Goal: Find specific page/section: Find specific page/section

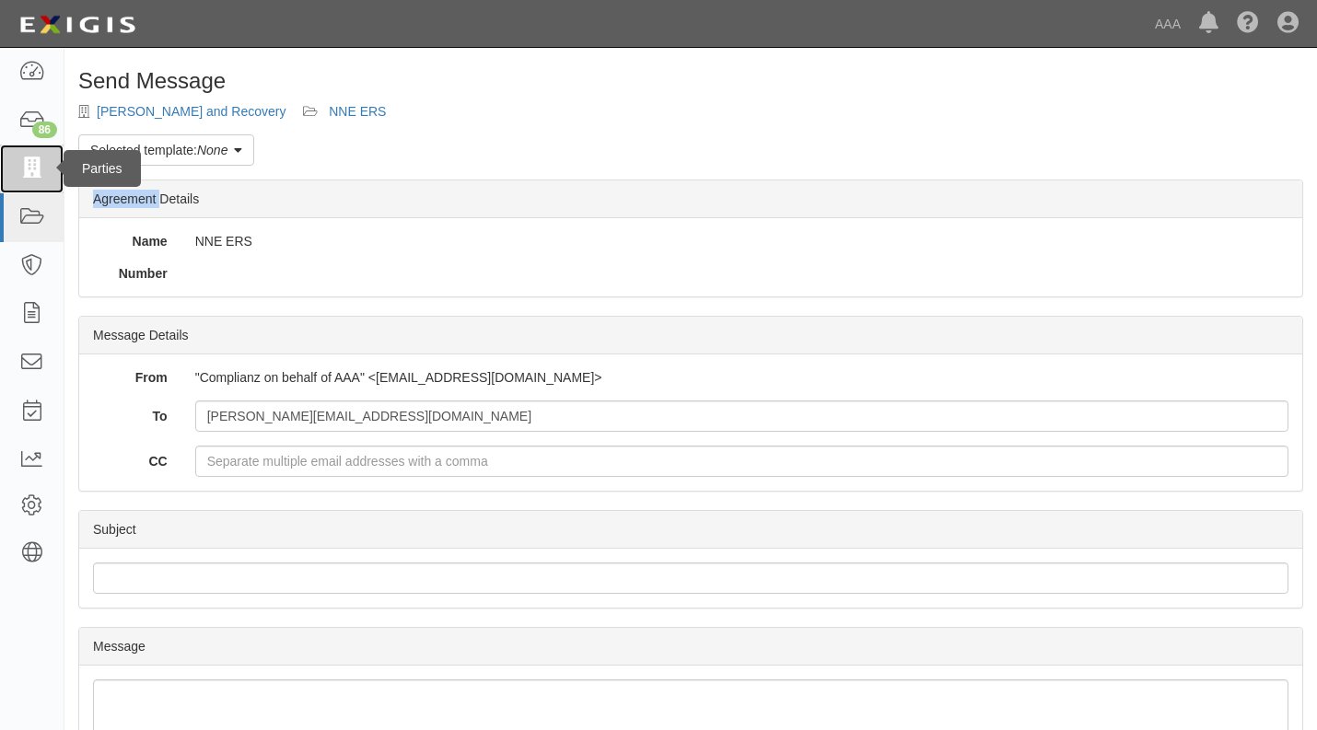
click at [28, 165] on icon at bounding box center [31, 168] width 26 height 21
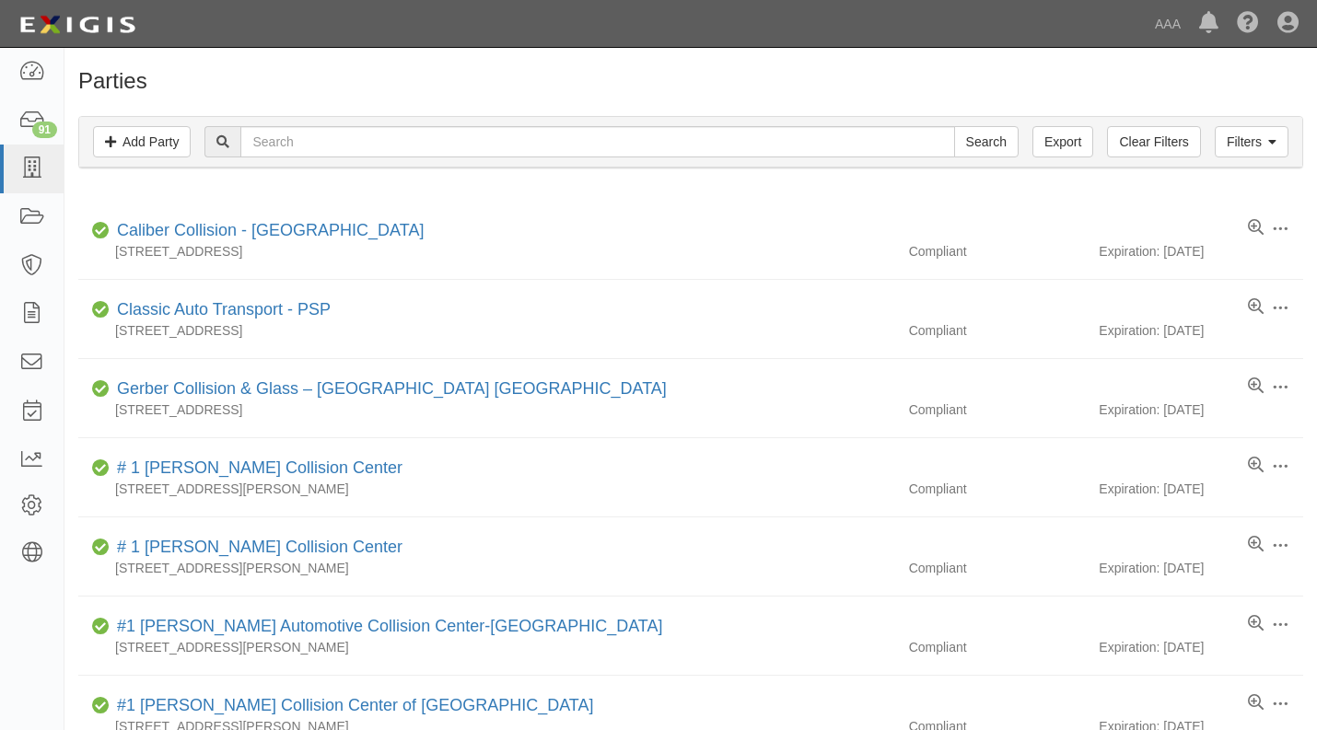
drag, startPoint x: 0, startPoint y: 0, endPoint x: 727, endPoint y: 64, distance: 730.3
click at [712, 75] on h1 "Parties" at bounding box center [690, 81] width 1225 height 24
click at [1170, 29] on link "AAA" at bounding box center [1168, 24] width 44 height 37
click at [1173, 29] on link "AAA" at bounding box center [1168, 24] width 44 height 37
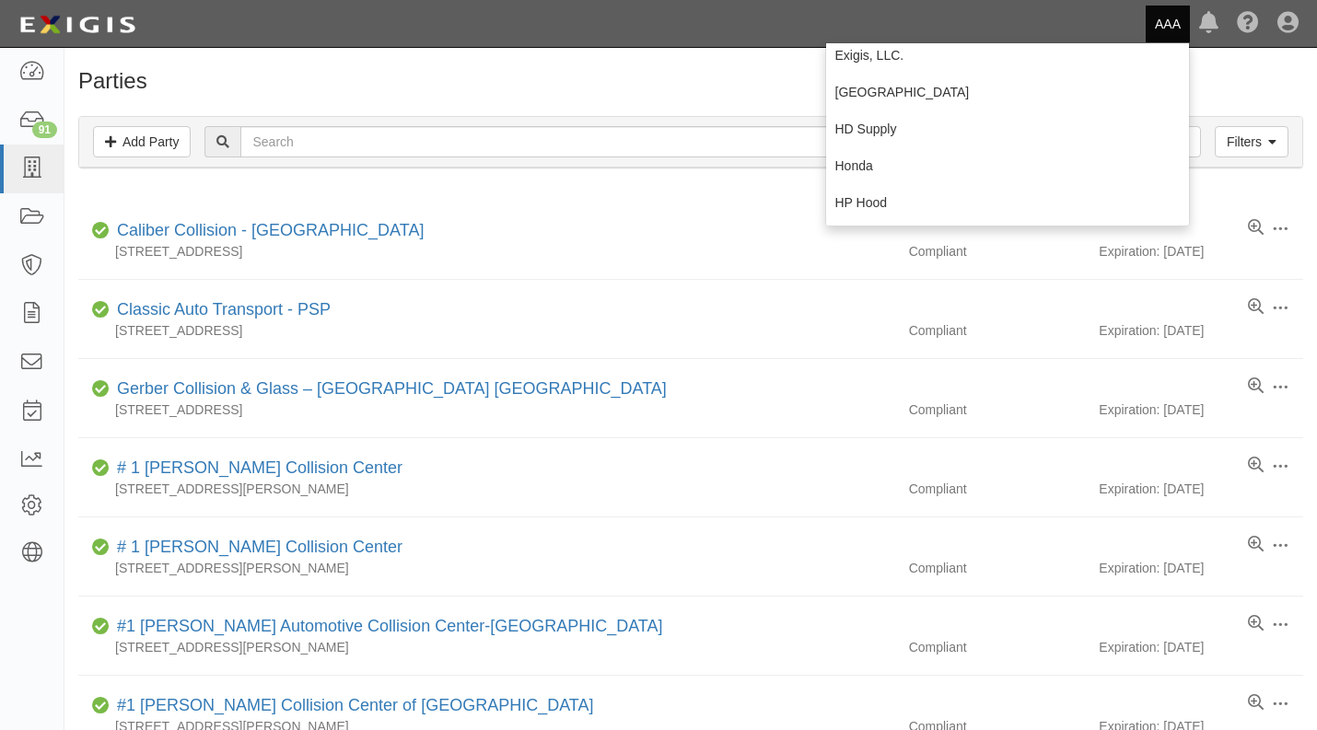
scroll to position [499, 0]
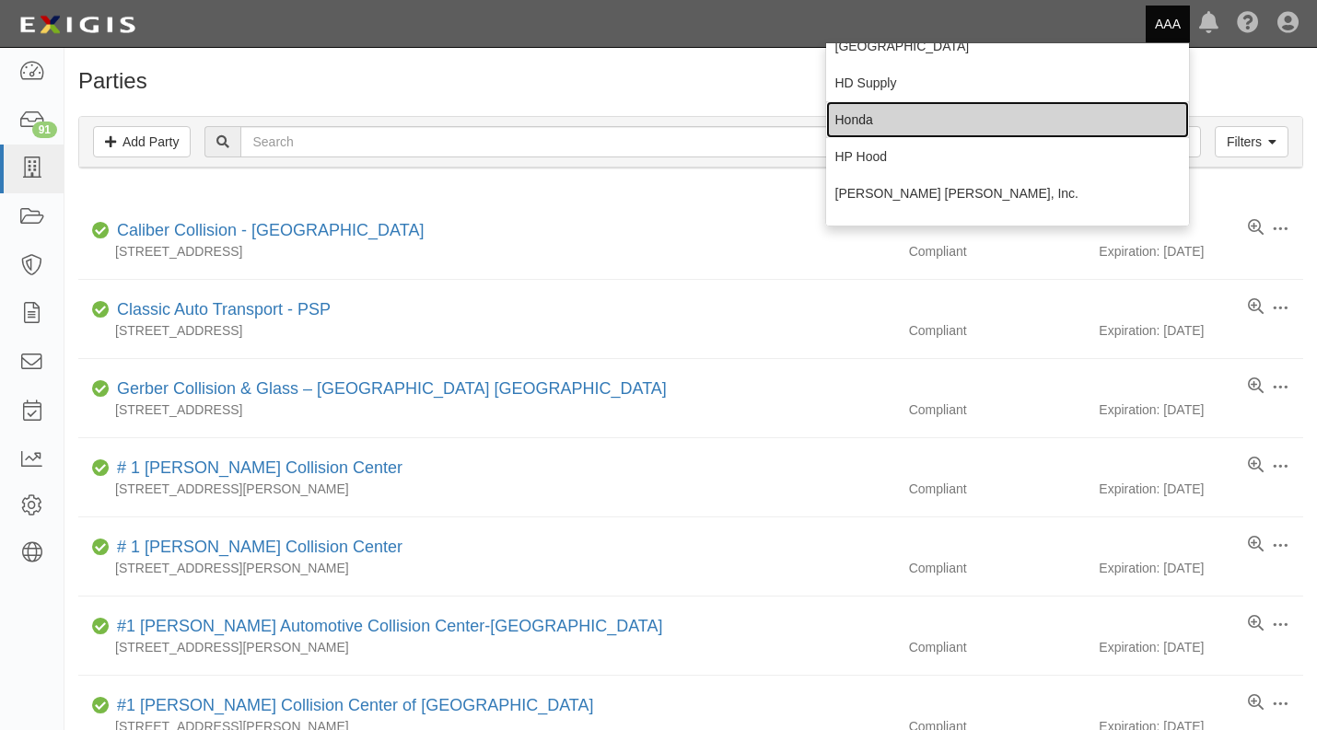
click at [844, 118] on link "Honda" at bounding box center [1008, 119] width 364 height 37
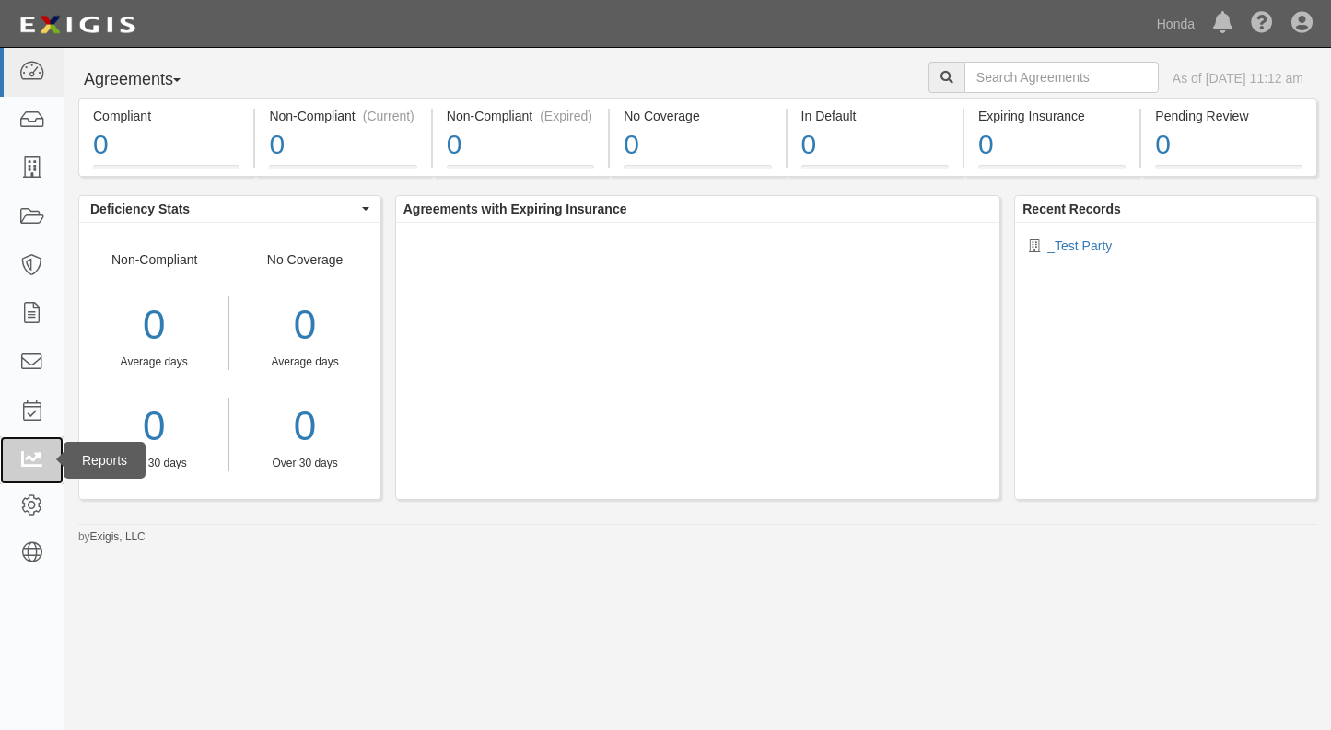
click at [34, 452] on icon at bounding box center [31, 460] width 26 height 21
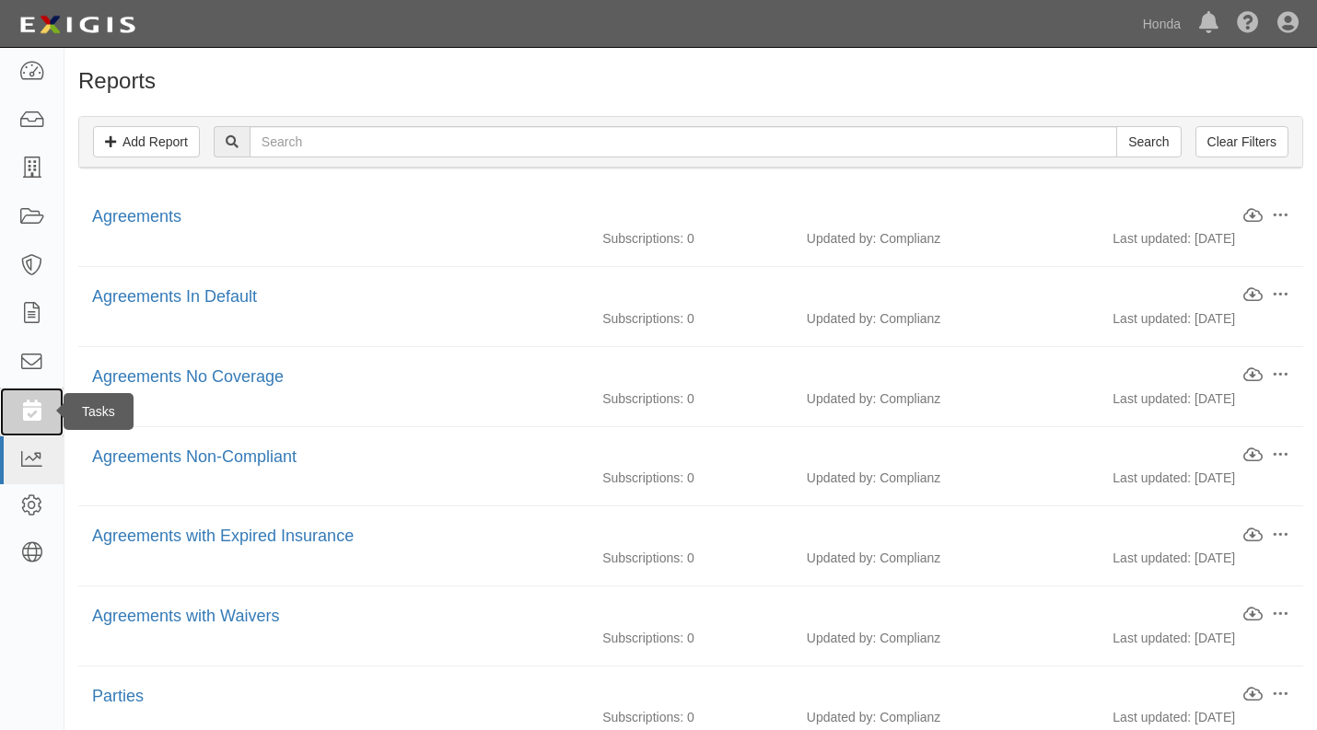
click at [30, 410] on icon at bounding box center [31, 411] width 26 height 21
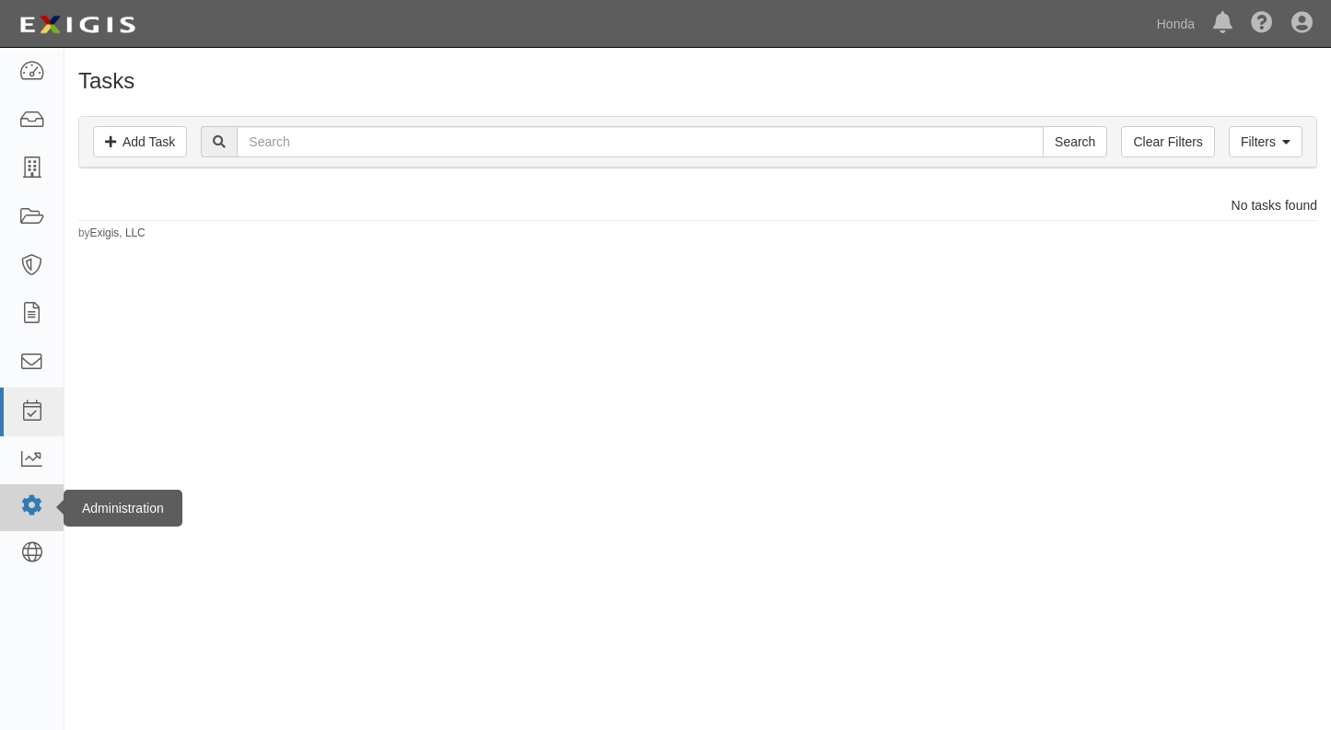
click at [37, 508] on icon at bounding box center [31, 506] width 26 height 16
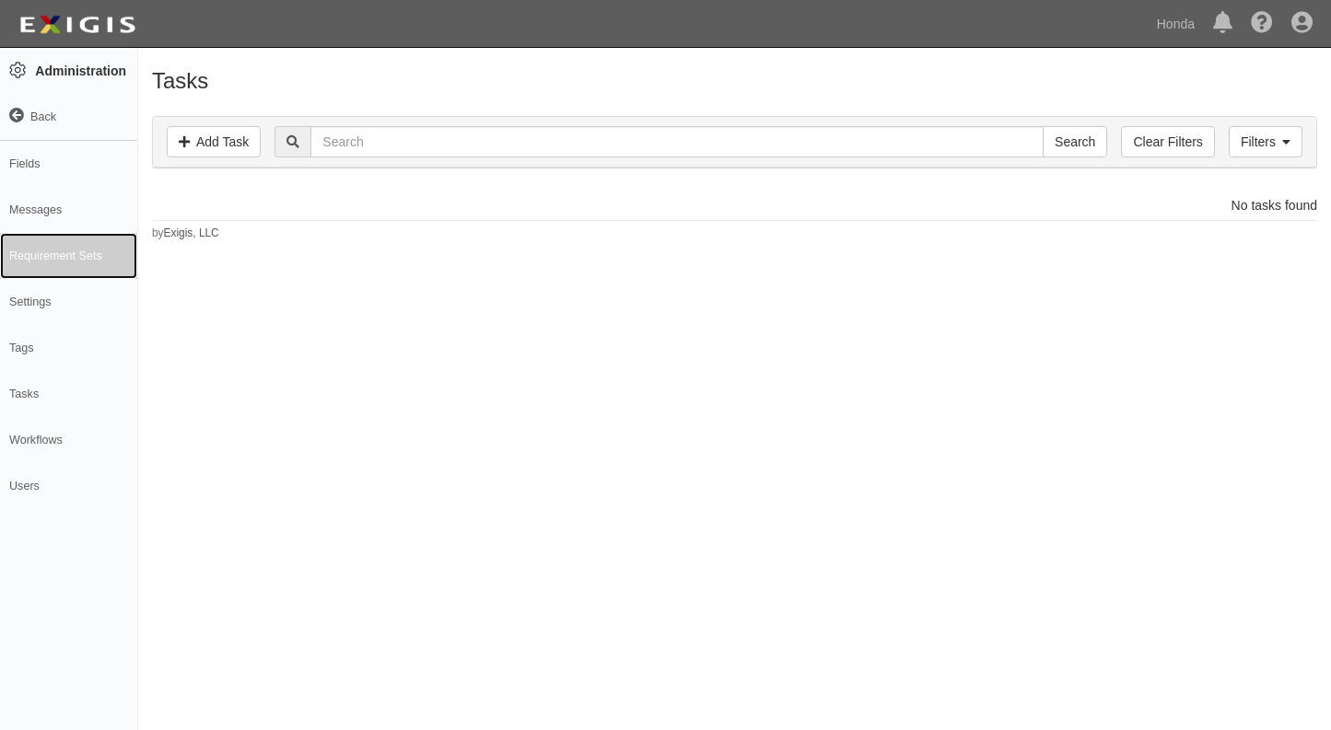
click at [62, 253] on link "Requirement Sets" at bounding box center [68, 256] width 137 height 46
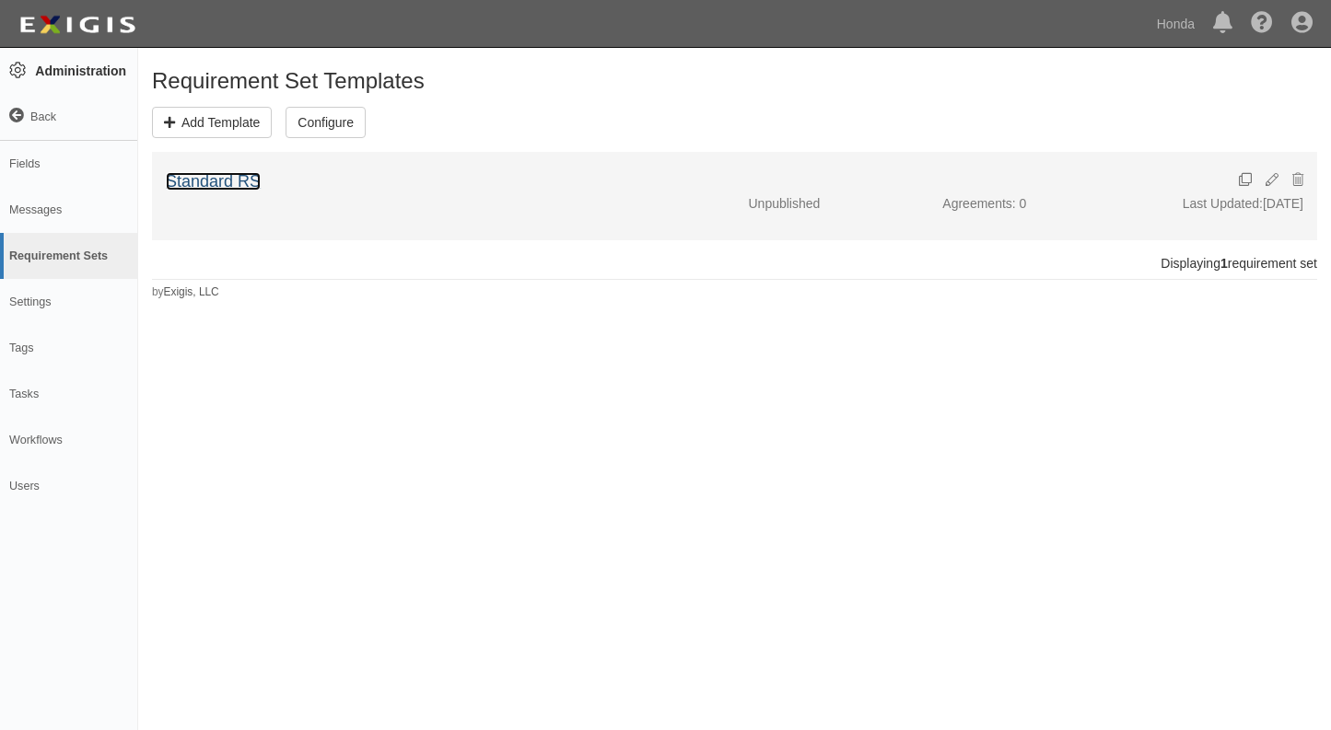
click at [206, 179] on link "Standard RS" at bounding box center [213, 181] width 95 height 18
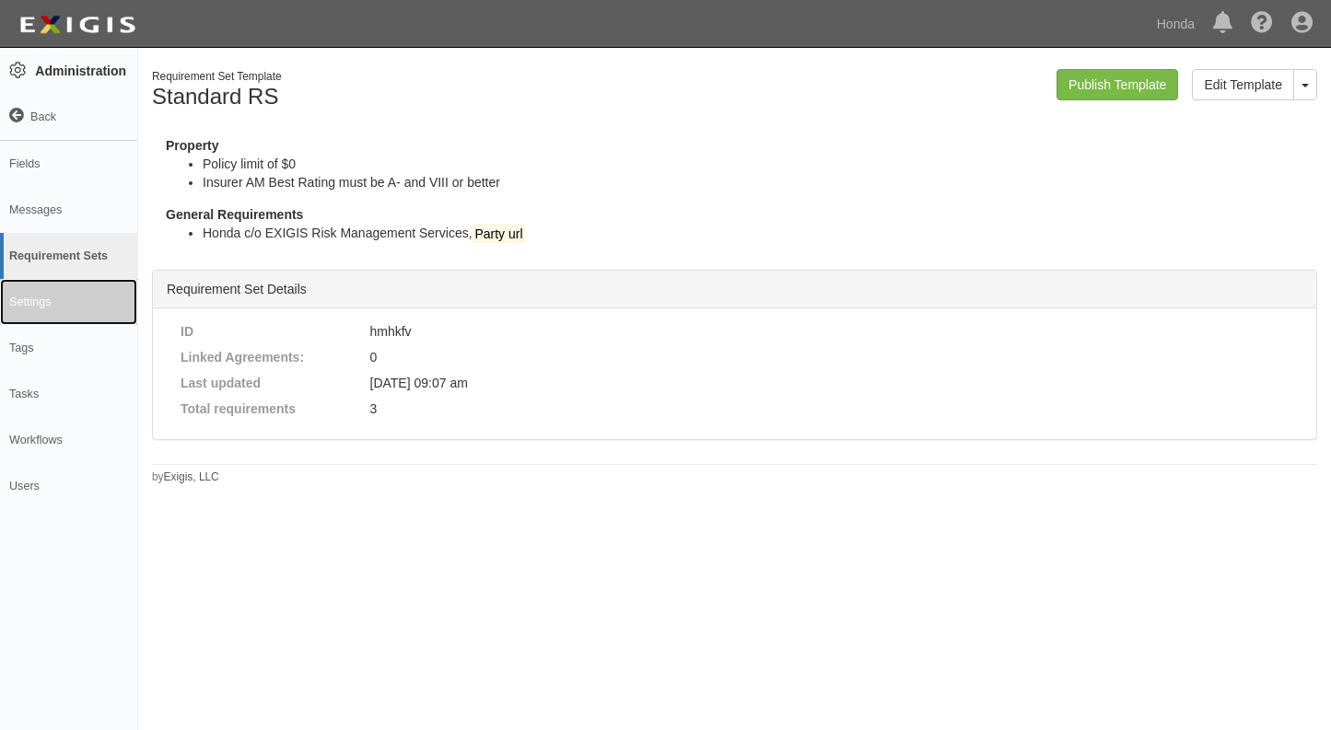
click at [29, 301] on link "Settings" at bounding box center [68, 302] width 137 height 46
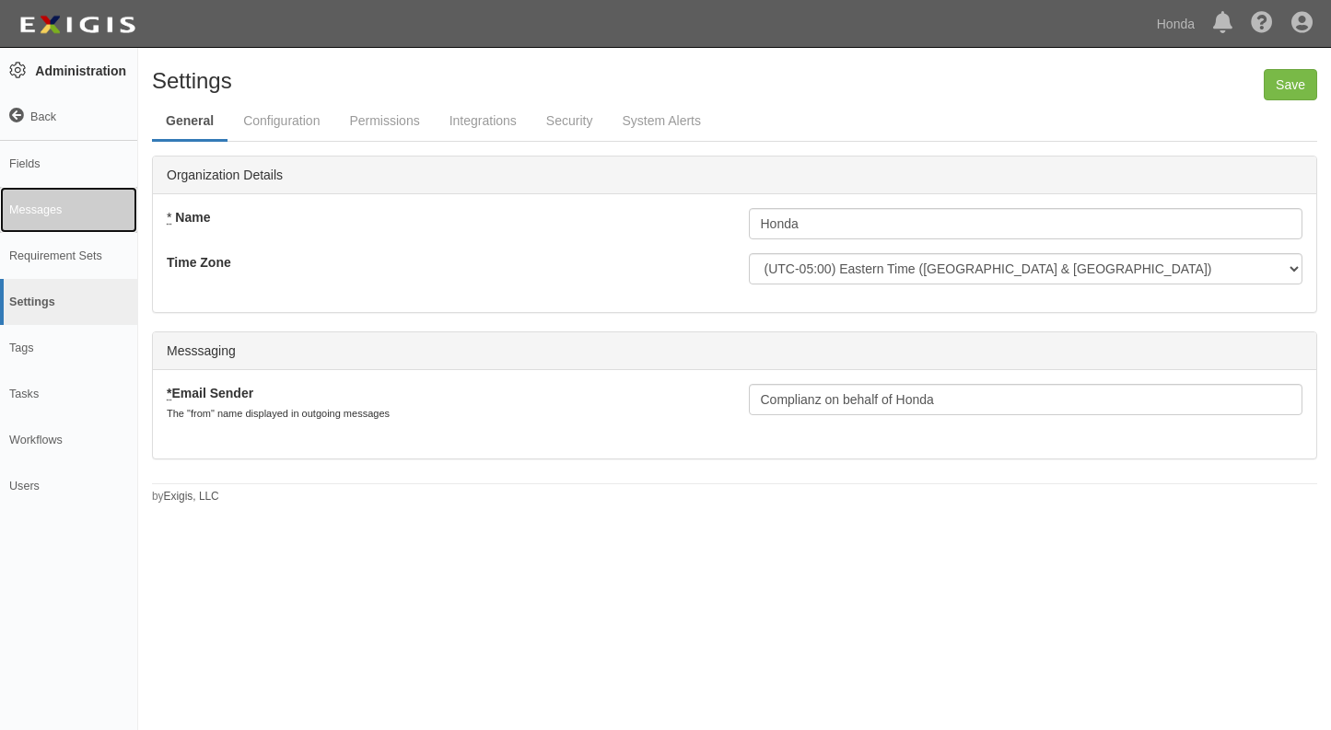
click at [38, 210] on link "Messages" at bounding box center [68, 210] width 137 height 46
